Goal: Transaction & Acquisition: Purchase product/service

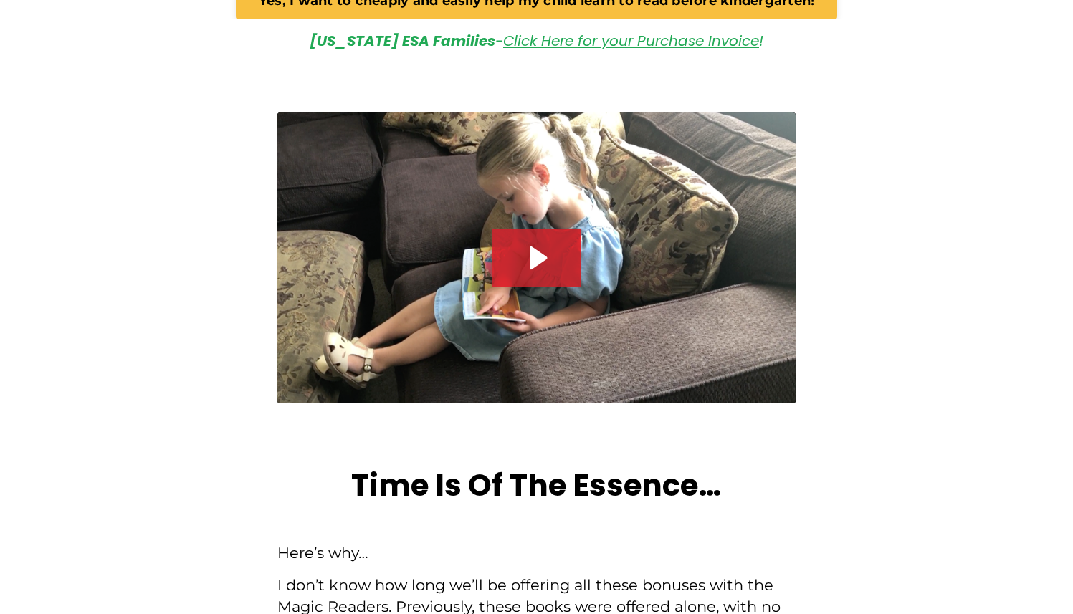
scroll to position [4624, 0]
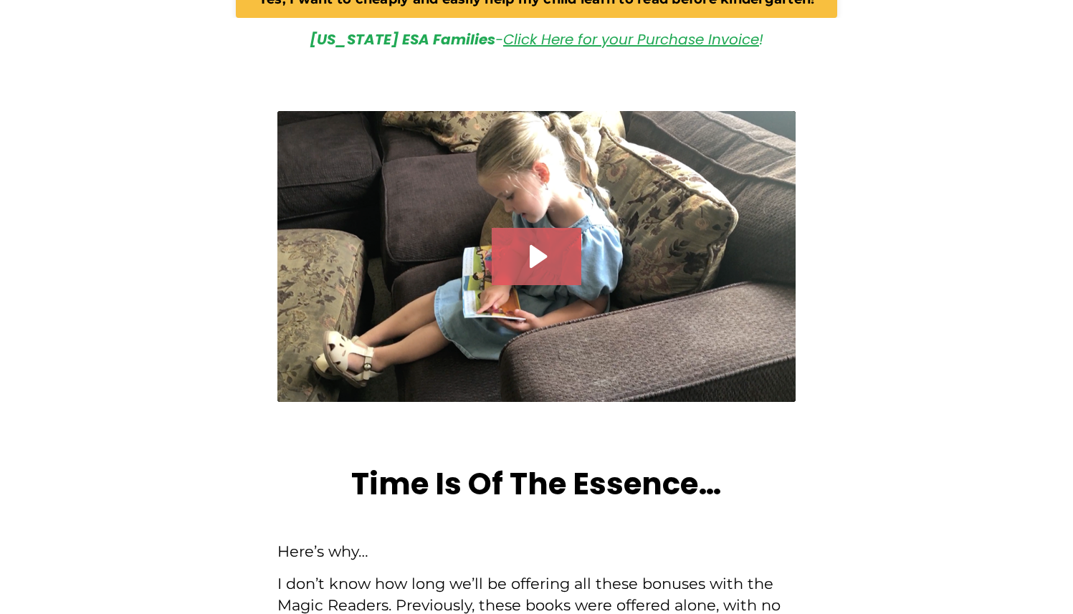
click at [536, 228] on icon "Play Video: file-uploads/sites/2147505858/video/63542f-a4b4-f188-3b23-df5157fce…" at bounding box center [537, 256] width 90 height 57
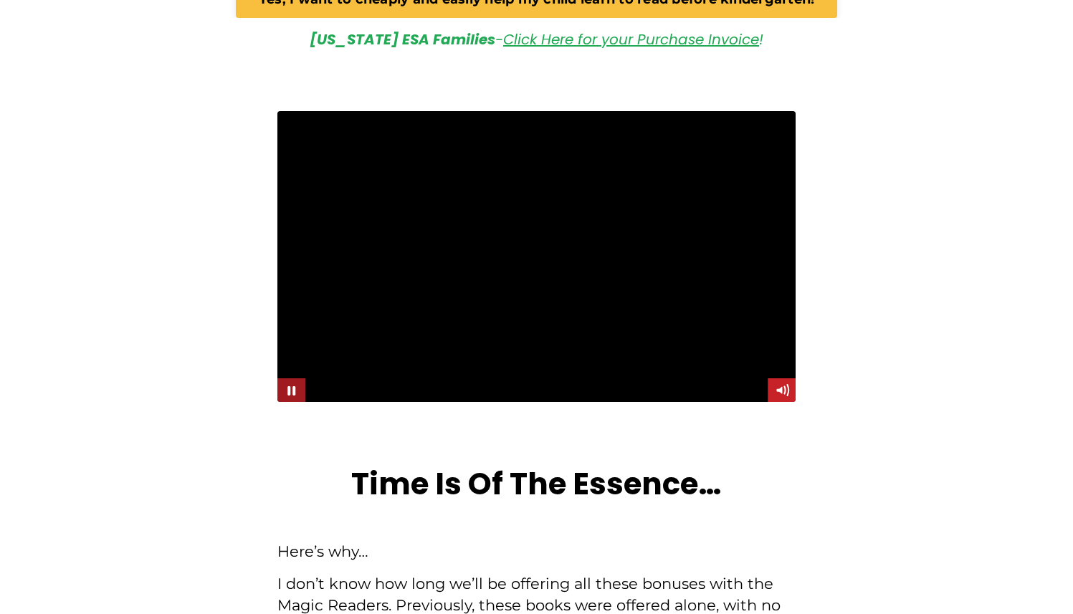
click at [290, 378] on icon "Pause" at bounding box center [291, 390] width 29 height 24
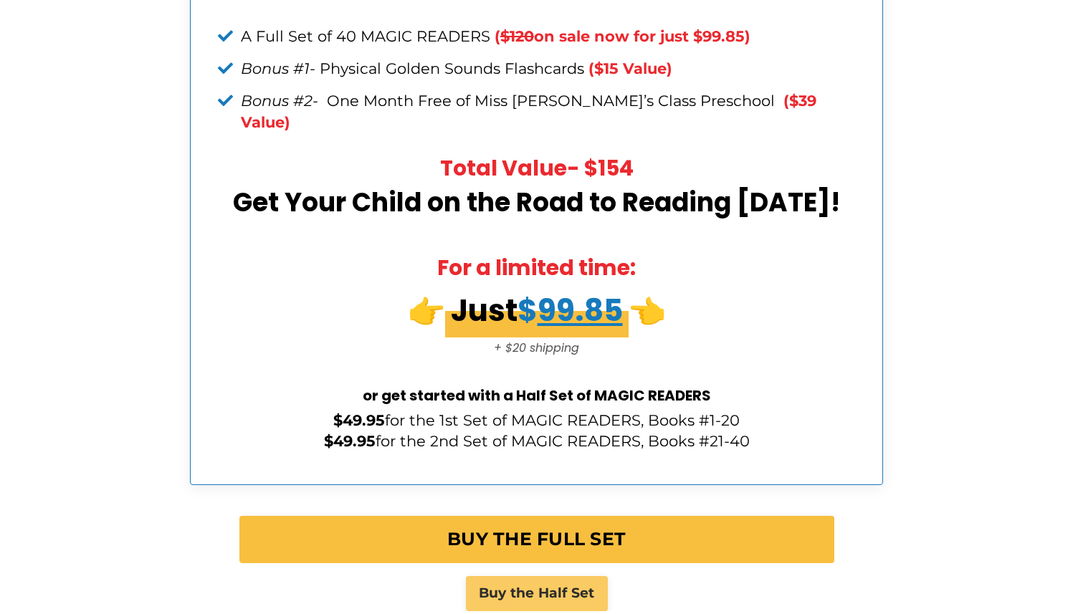
scroll to position [5994, 0]
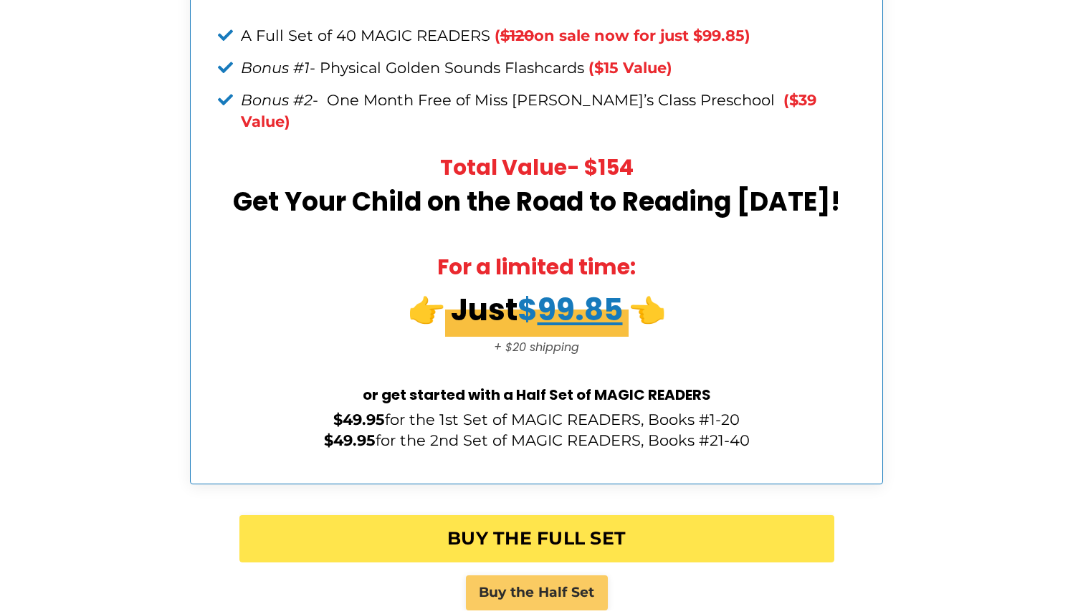
click at [516, 515] on link "BUY THE FULL SET" at bounding box center [536, 538] width 595 height 47
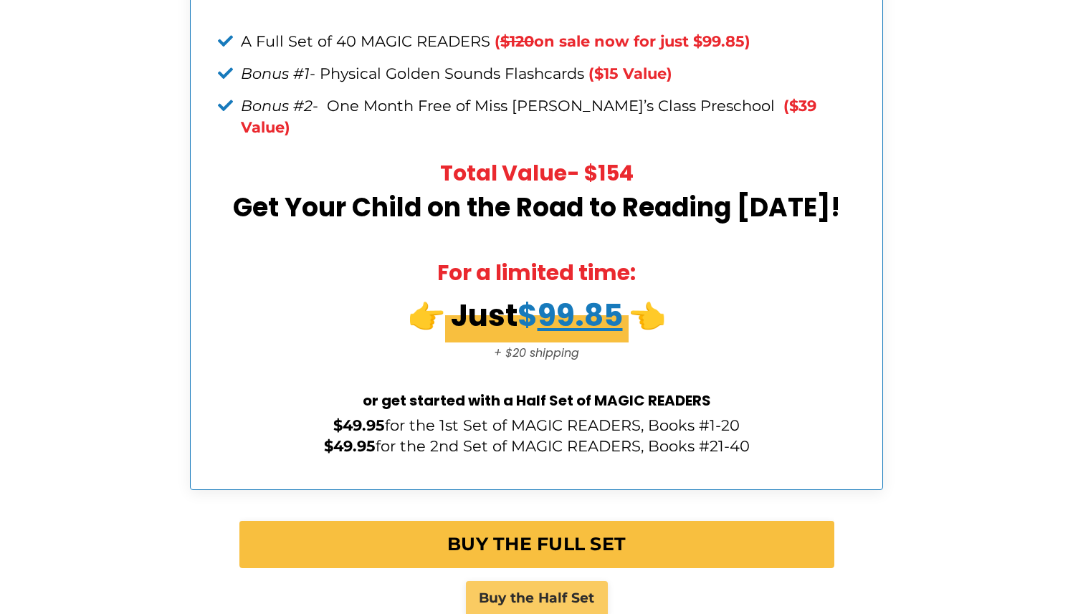
scroll to position [5990, 0]
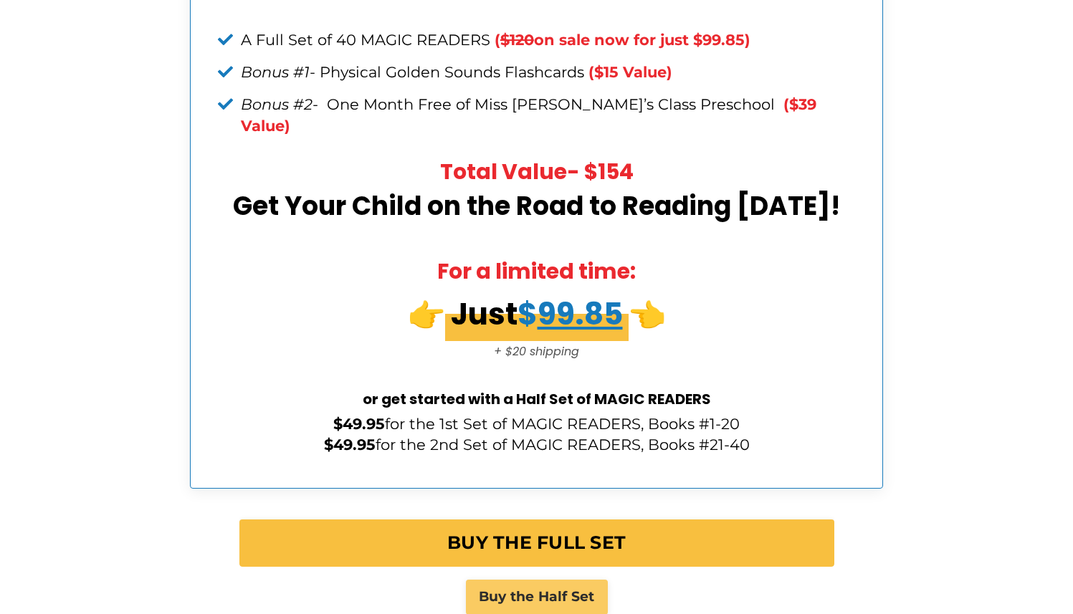
click at [510, 580] on link "Buy the Half Set" at bounding box center [537, 597] width 142 height 34
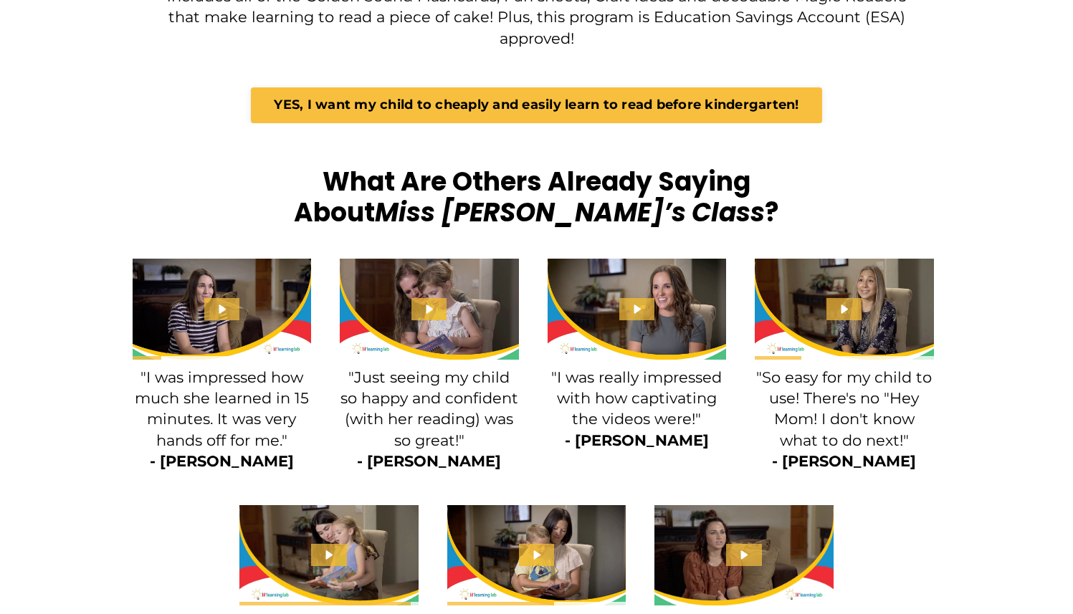
scroll to position [1820, 0]
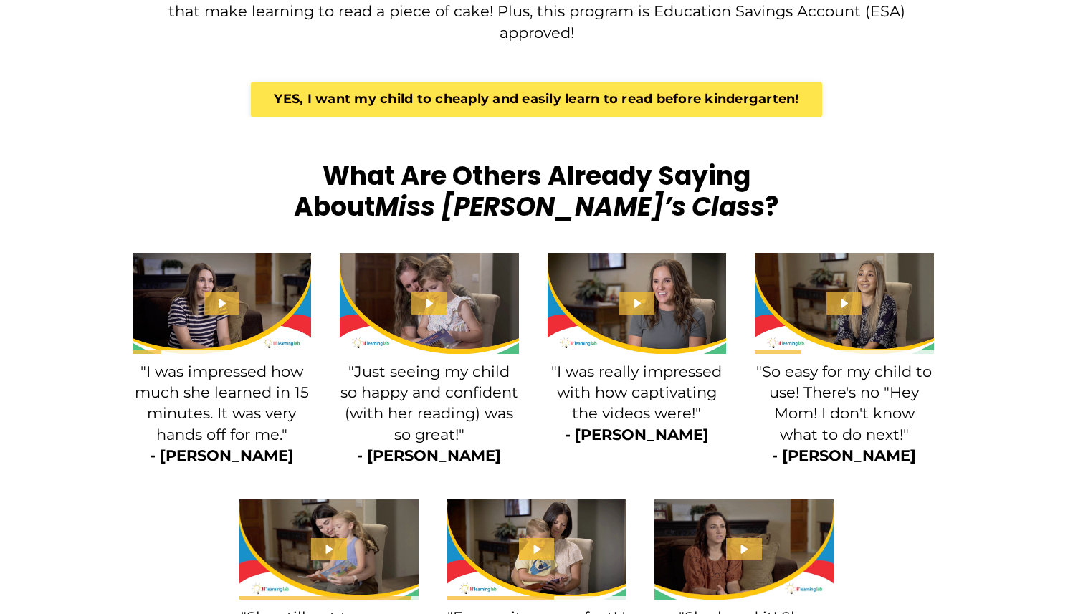
click at [651, 85] on link "YES, I want my child to cheaply and easily learn to read before kindergarten!" at bounding box center [536, 100] width 570 height 36
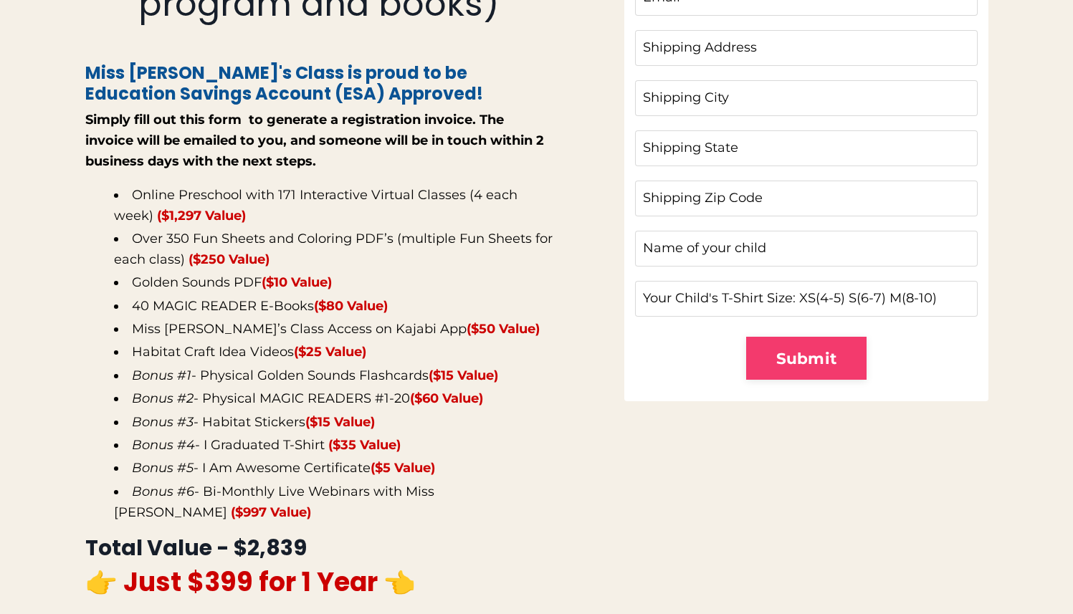
scroll to position [360, 0]
